Goal: Task Accomplishment & Management: Use online tool/utility

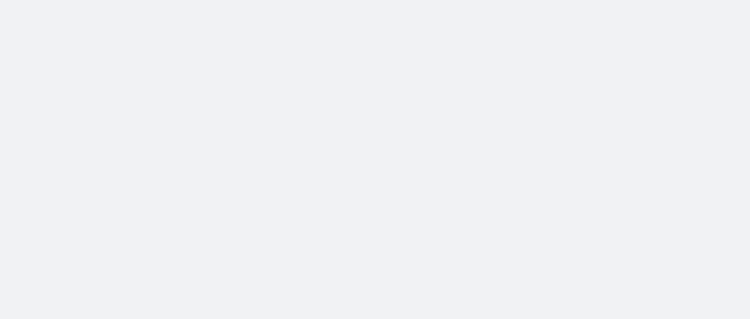
click at [154, 179] on body at bounding box center [375, 159] width 750 height 319
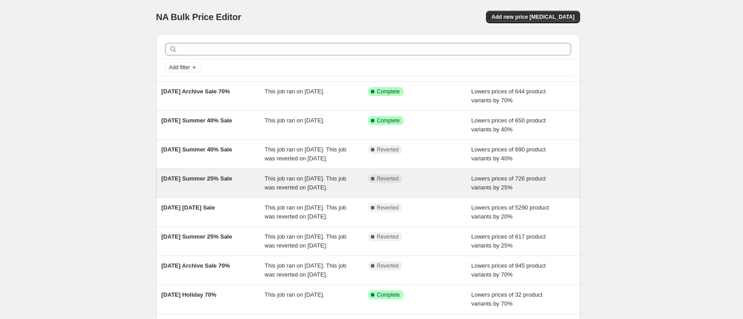
scroll to position [204, 0]
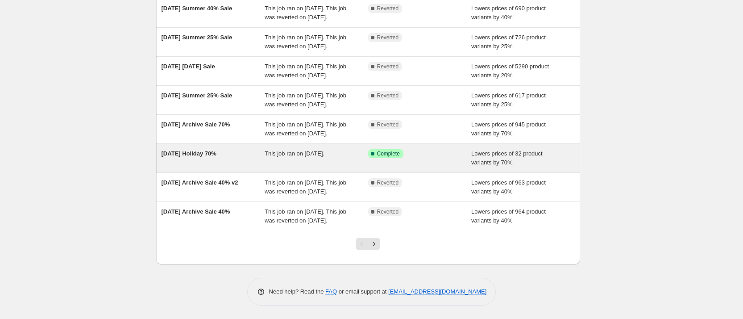
click at [191, 150] on span "8.2.25 Holiday 70%" at bounding box center [189, 153] width 55 height 7
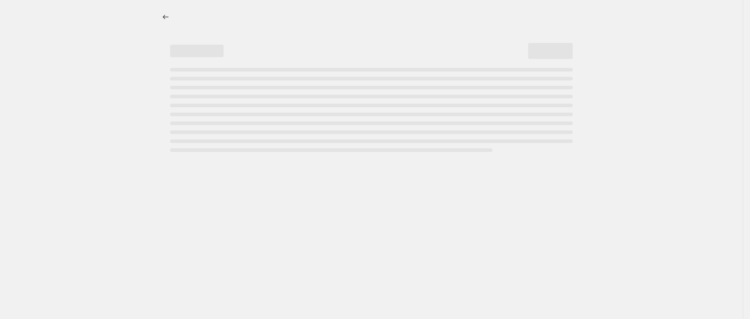
select select "percentage"
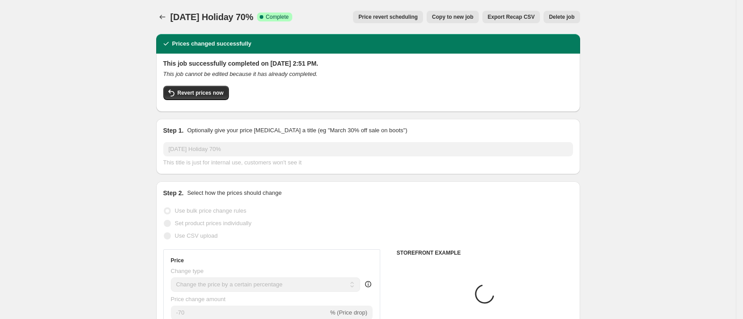
select select "collection"
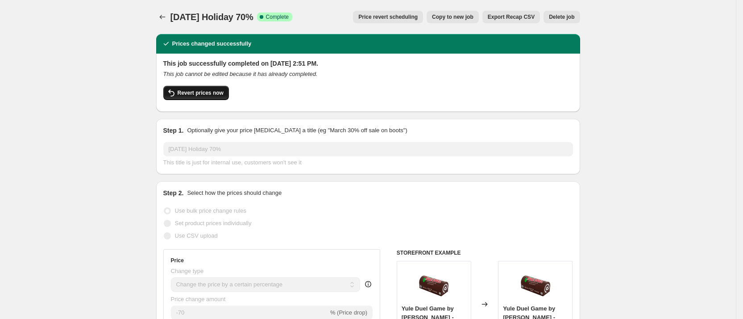
click at [183, 89] on span "Revert prices now" at bounding box center [201, 92] width 46 height 7
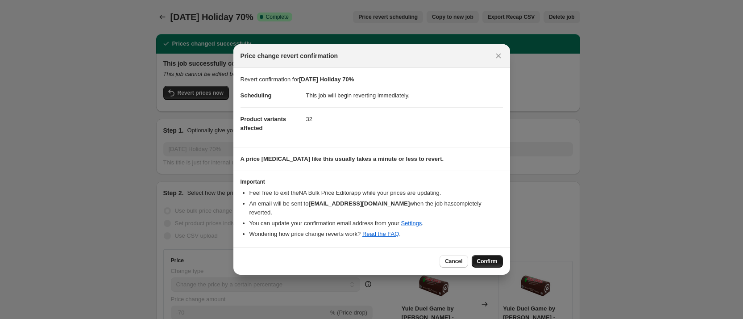
click at [483, 258] on span "Confirm" at bounding box center [487, 261] width 21 height 7
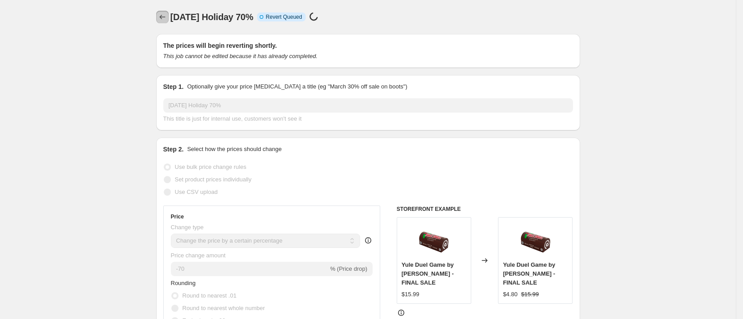
click at [162, 17] on icon "Price change jobs" at bounding box center [162, 16] width 9 height 9
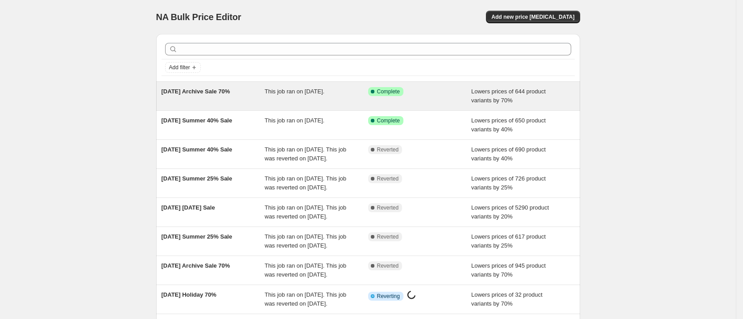
click at [196, 90] on span "9.10.25 Archive Sale 70%" at bounding box center [196, 91] width 69 height 7
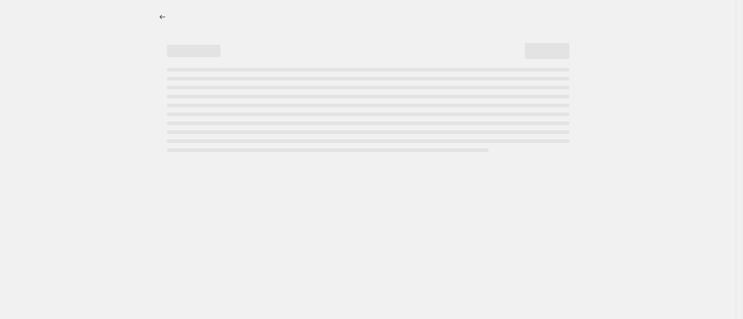
select select "percentage"
select select "collection"
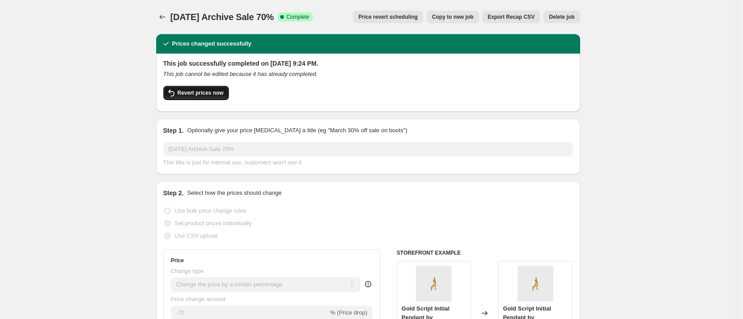
click at [199, 89] on span "Revert prices now" at bounding box center [201, 92] width 46 height 7
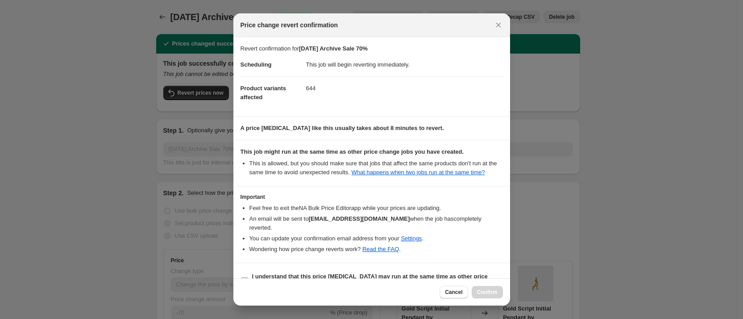
click at [249, 270] on label "I understand that this price change job may run at the same time as other price…" at bounding box center [372, 280] width 262 height 21
click at [248, 277] on input "I understand that this price change job may run at the same time as other price…" at bounding box center [244, 280] width 7 height 7
checkbox input "true"
click at [493, 291] on span "Confirm" at bounding box center [487, 291] width 21 height 7
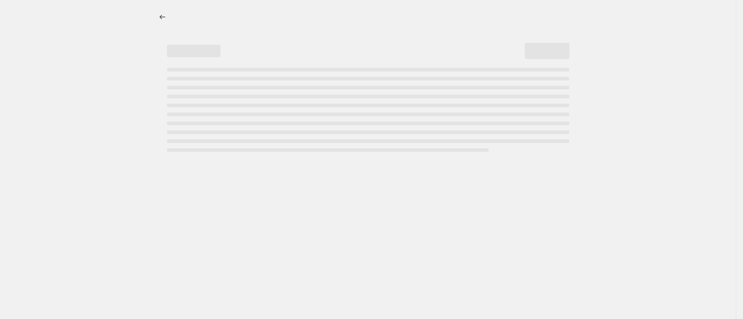
select select "percentage"
select select "collection"
